Goal: Task Accomplishment & Management: Use online tool/utility

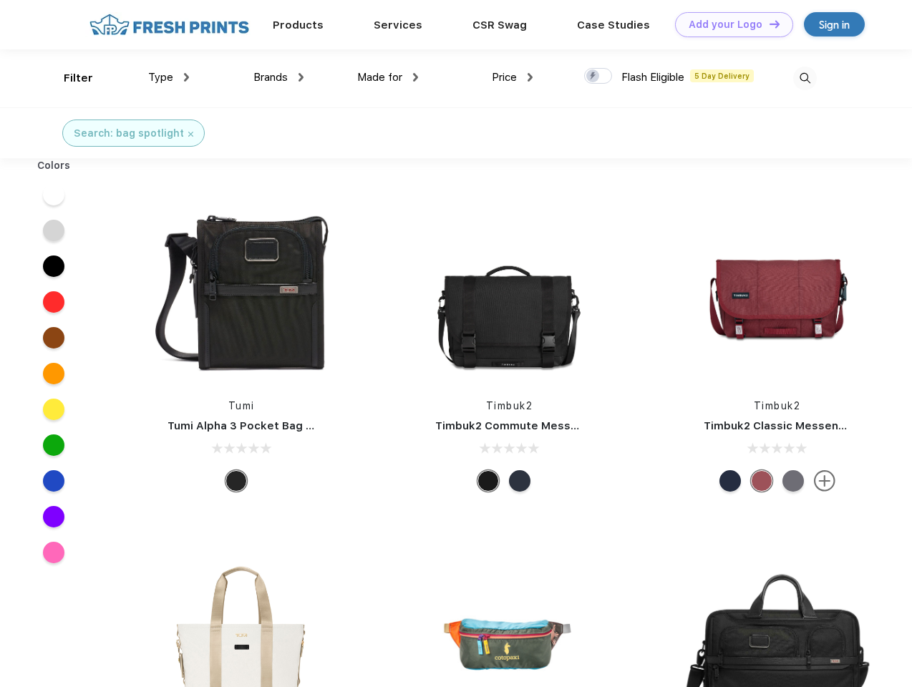
click at [729, 24] on link "Add your Logo Design Tool" at bounding box center [734, 24] width 118 height 25
click at [0, 0] on div "Design Tool" at bounding box center [0, 0] width 0 height 0
click at [768, 24] on link "Add your Logo Design Tool" at bounding box center [734, 24] width 118 height 25
click at [69, 78] on div "Filter" at bounding box center [78, 78] width 29 height 16
click at [169, 77] on span "Type" at bounding box center [160, 77] width 25 height 13
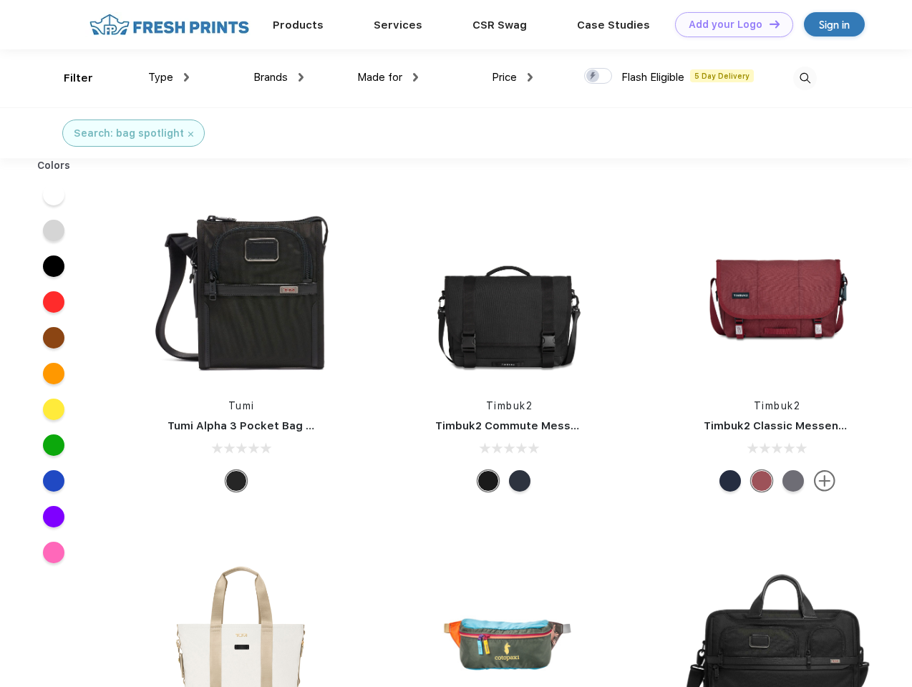
click at [278, 77] on span "Brands" at bounding box center [270, 77] width 34 height 13
click at [388, 77] on span "Made for" at bounding box center [379, 77] width 45 height 13
click at [512, 77] on span "Price" at bounding box center [504, 77] width 25 height 13
click at [598, 77] on div at bounding box center [598, 76] width 28 height 16
click at [593, 77] on input "checkbox" at bounding box center [588, 71] width 9 height 9
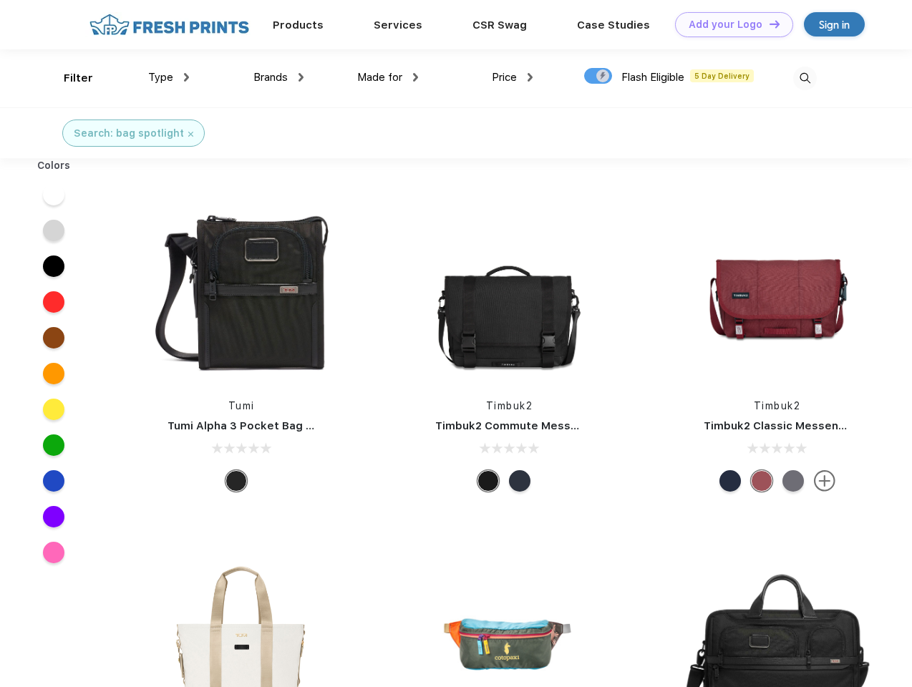
click at [805, 78] on img at bounding box center [805, 79] width 24 height 24
